Goal: Find specific page/section: Find specific page/section

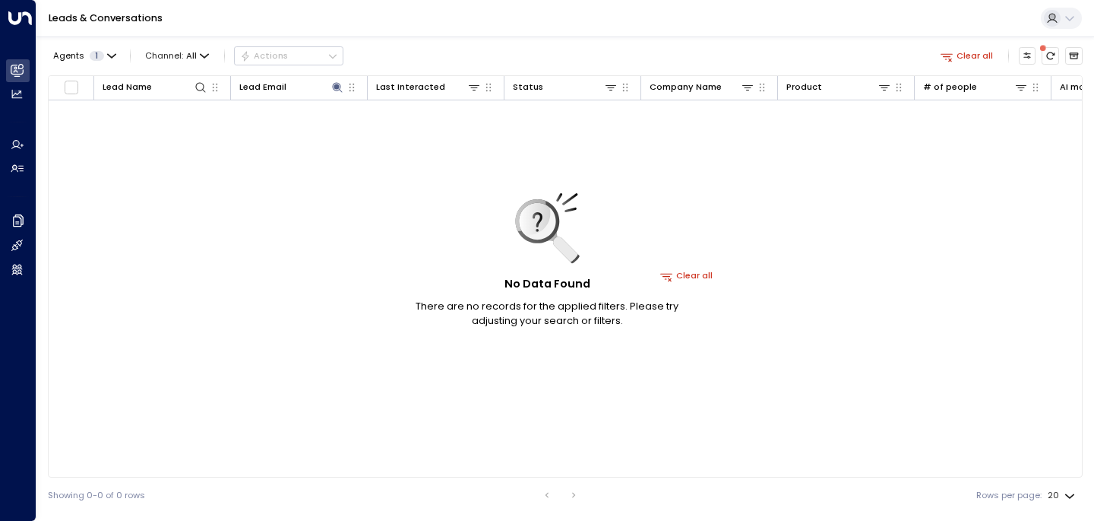
click at [698, 272] on div "No Data Found There are no records for the applied filters. Please try adjustin…" at bounding box center [547, 260] width 304 height 135
click at [673, 276] on div "No Data Found There are no records for the applied filters. Please try adjustin…" at bounding box center [547, 260] width 304 height 135
click at [279, 86] on div "Lead Email" at bounding box center [262, 87] width 47 height 14
click at [686, 273] on div "No Data Found There are no records for the applied filters. Please try adjustin…" at bounding box center [547, 260] width 304 height 135
click at [667, 271] on div "No Data Found There are no records for the applied filters. Please try adjustin…" at bounding box center [547, 260] width 304 height 135
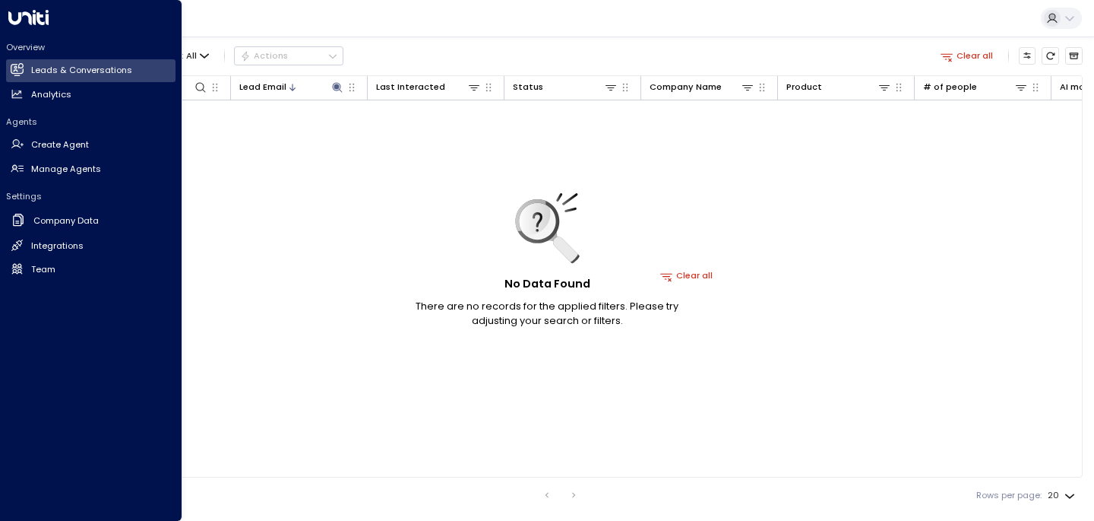
click at [28, 24] on icon at bounding box center [28, 17] width 40 height 15
click at [30, 12] on icon at bounding box center [28, 17] width 40 height 15
click at [58, 65] on h2 "Leads & Conversations" at bounding box center [81, 70] width 101 height 13
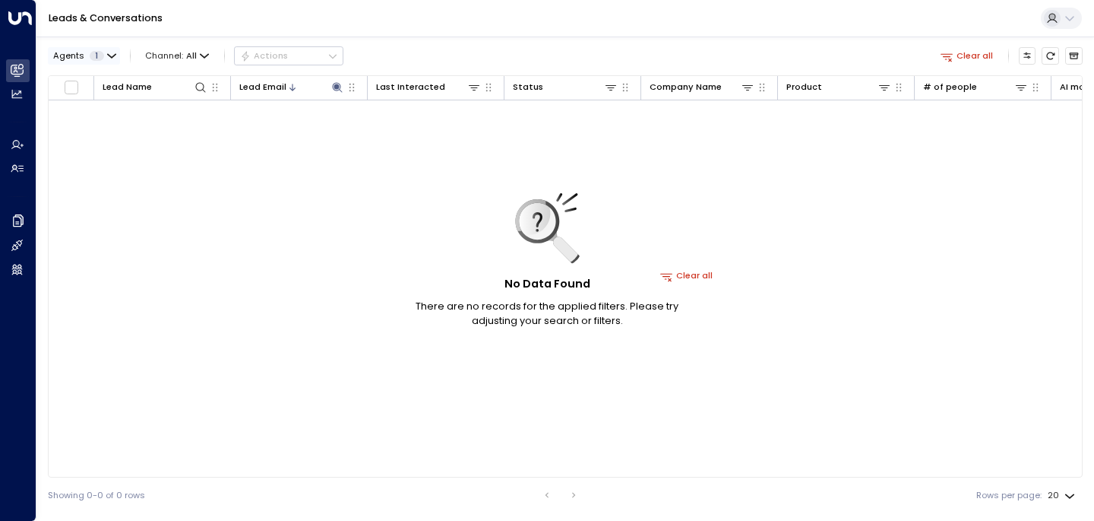
click at [106, 47] on div "Agents 1 Channel: All Actions" at bounding box center [196, 56] width 296 height 27
click at [107, 53] on icon "button" at bounding box center [111, 56] width 9 height 9
click at [201, 116] on button "Apply" at bounding box center [209, 111] width 36 height 17
click at [677, 277] on div "No Data Found There are no records for the applied filters. Please try adjustin…" at bounding box center [547, 260] width 304 height 135
click at [674, 277] on div "No Data Found There are no records for the applied filters. Please try adjustin…" at bounding box center [547, 260] width 304 height 135
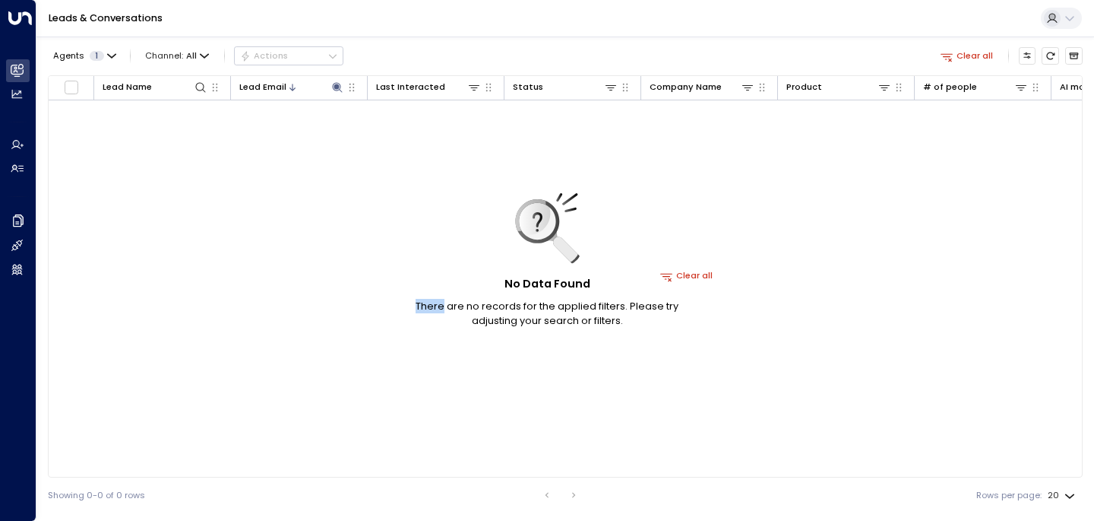
click at [674, 277] on div "No Data Found There are no records for the applied filters. Please try adjustin…" at bounding box center [547, 260] width 304 height 135
